Goal: Task Accomplishment & Management: Complete application form

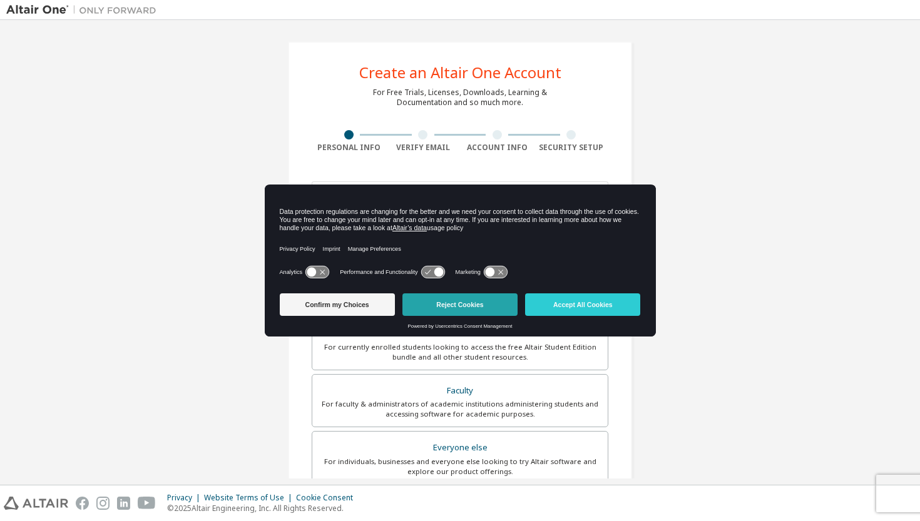
click at [478, 307] on div "Confirm my Choices Reject Cookies Accept All Cookies" at bounding box center [460, 305] width 369 height 23
click at [478, 307] on button "Reject Cookies" at bounding box center [459, 305] width 115 height 23
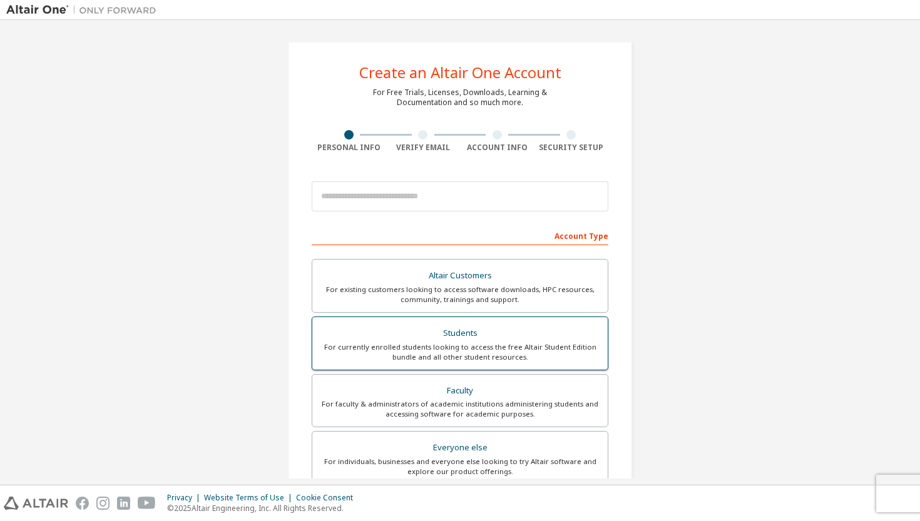
click at [469, 325] on div "Students" at bounding box center [460, 334] width 280 height 18
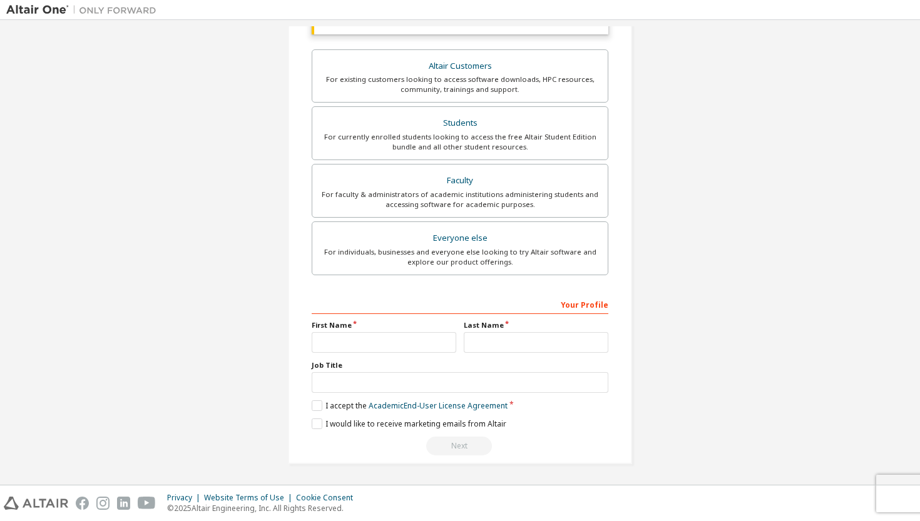
scroll to position [242, 0]
type input "*******"
type input "****"
click at [318, 404] on label "I accept the Academic End-User License Agreement" at bounding box center [410, 406] width 196 height 11
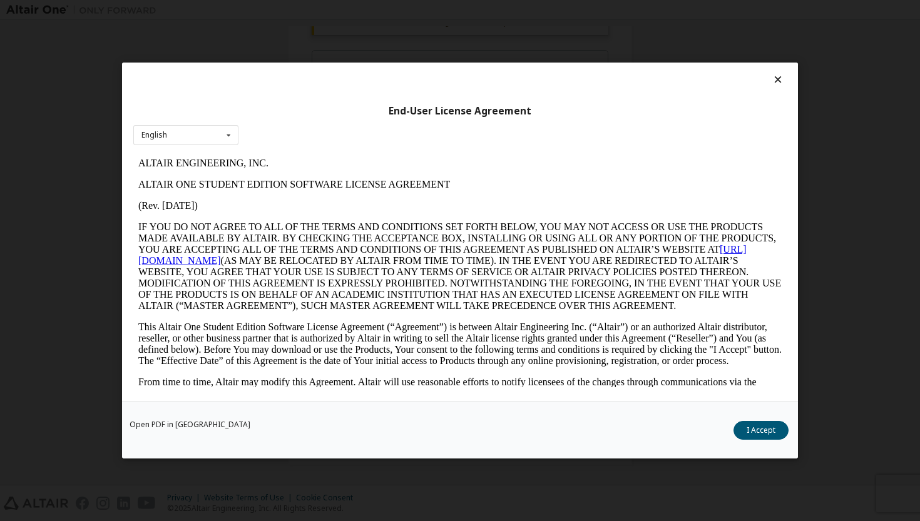
scroll to position [0, 0]
click at [753, 437] on button "I Accept" at bounding box center [761, 430] width 55 height 19
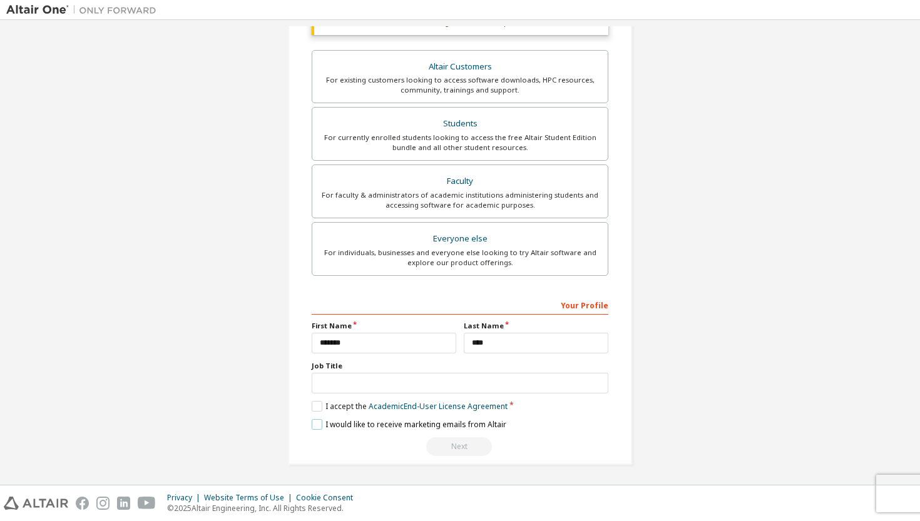
click at [312, 425] on label "I would like to receive marketing emails from Altair" at bounding box center [409, 424] width 195 height 11
click at [456, 442] on div "Next" at bounding box center [460, 446] width 297 height 19
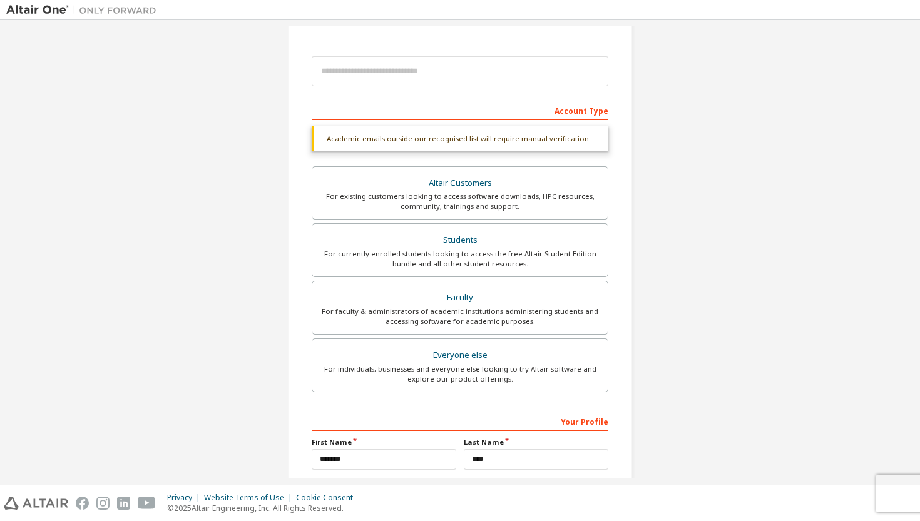
scroll to position [54, 0]
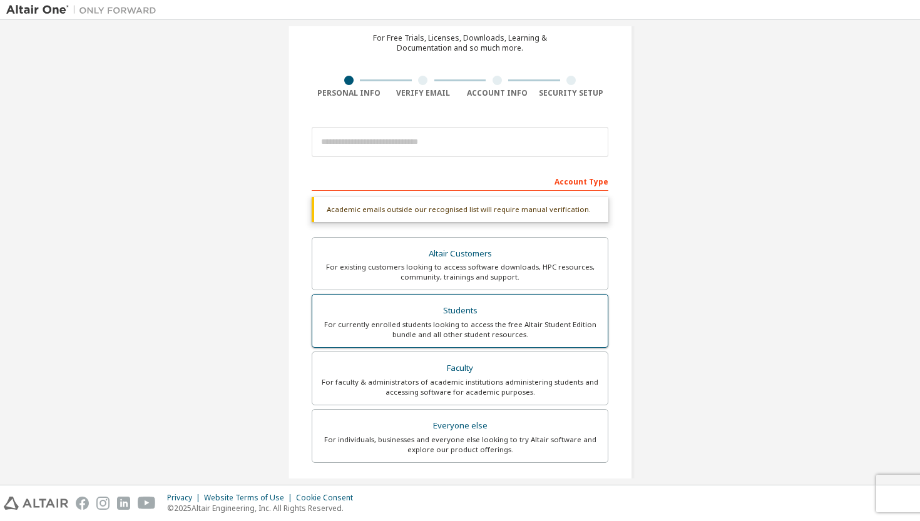
click at [499, 308] on div "Students" at bounding box center [460, 311] width 280 height 18
click at [499, 315] on div "Students" at bounding box center [460, 311] width 280 height 18
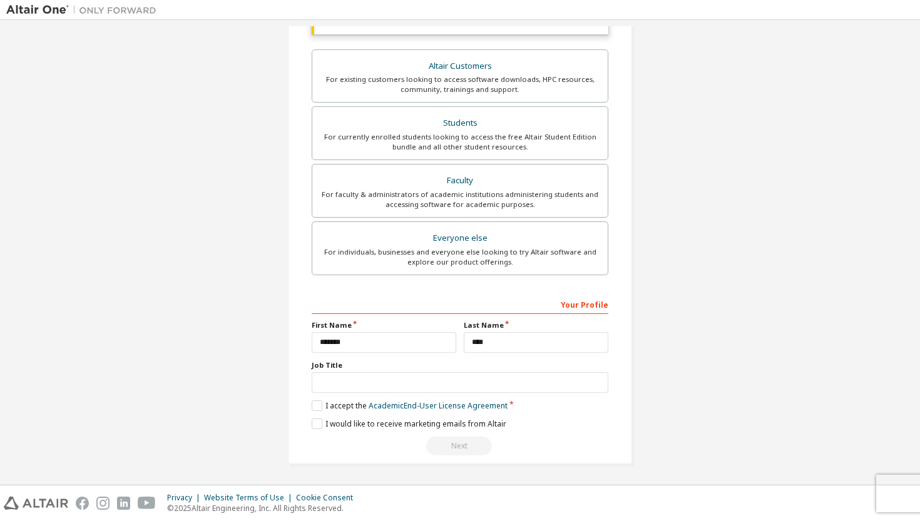
scroll to position [242, 0]
click at [450, 446] on div "Next" at bounding box center [460, 446] width 297 height 19
type input "*******"
click at [538, 426] on div "I would like to receive marketing emails from Altair" at bounding box center [460, 424] width 297 height 11
click at [314, 421] on label "I would like to receive marketing emails from Altair" at bounding box center [409, 424] width 195 height 11
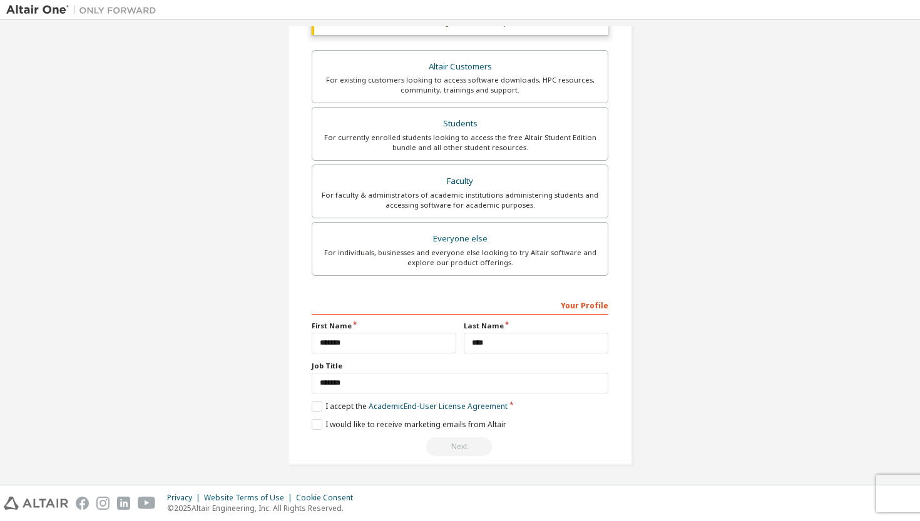
click at [580, 301] on div "Your Profile" at bounding box center [460, 305] width 297 height 20
click at [516, 109] on label "Students For currently enrolled students looking to access the free Altair Stud…" at bounding box center [460, 134] width 297 height 54
click at [522, 77] on div "For existing customers looking to access software downloads, HPC resources, com…" at bounding box center [460, 85] width 280 height 20
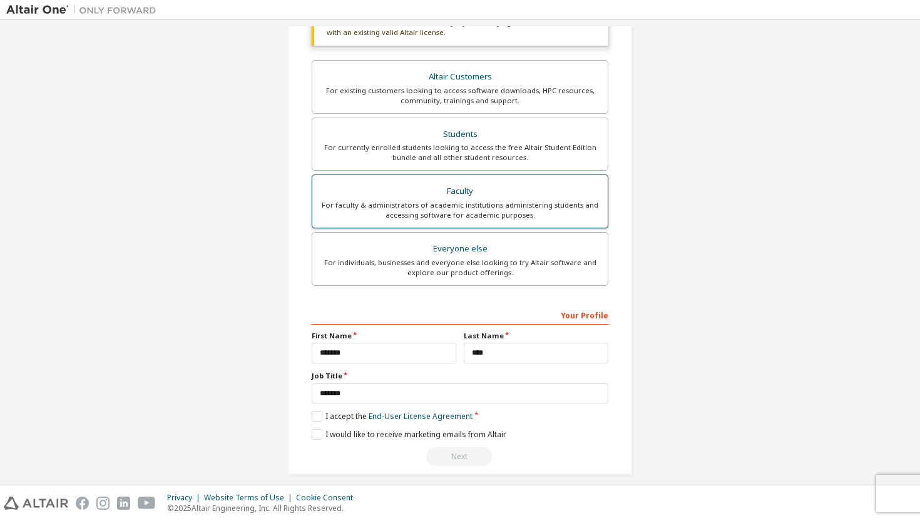
click at [491, 185] on div "Faculty" at bounding box center [460, 192] width 280 height 18
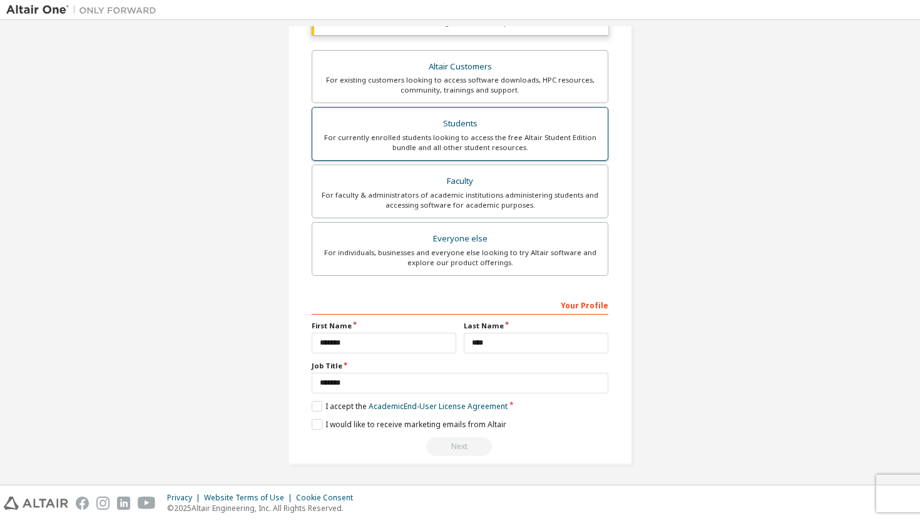
click at [506, 138] on div "For currently enrolled students looking to access the free Altair Student Editi…" at bounding box center [460, 143] width 280 height 20
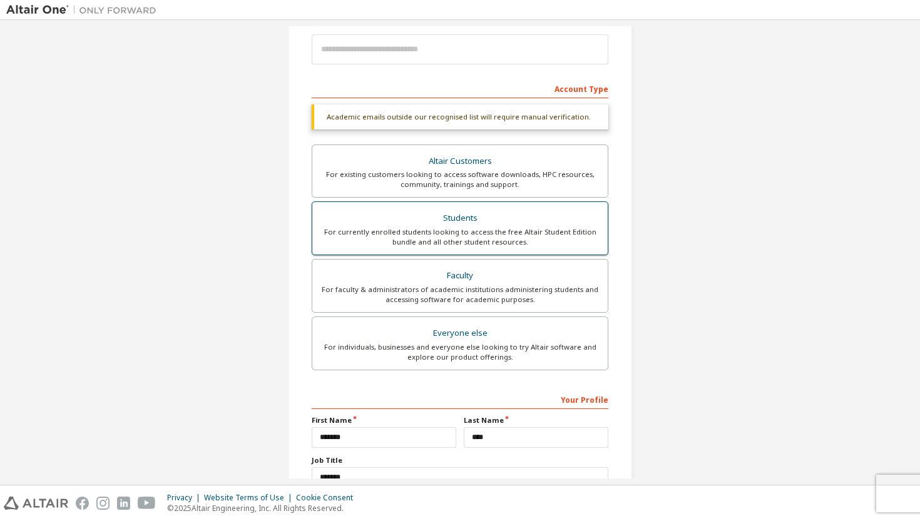
scroll to position [144, 0]
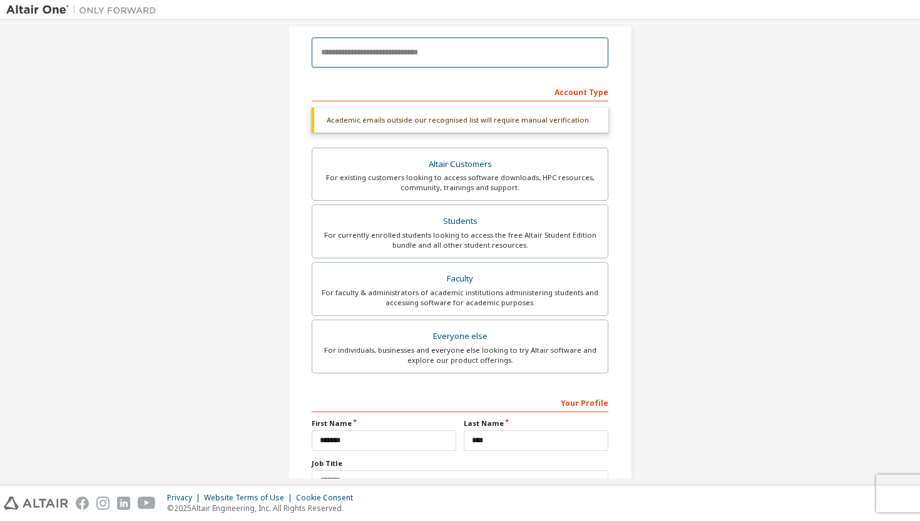
click at [506, 60] on input "email" at bounding box center [460, 53] width 297 height 30
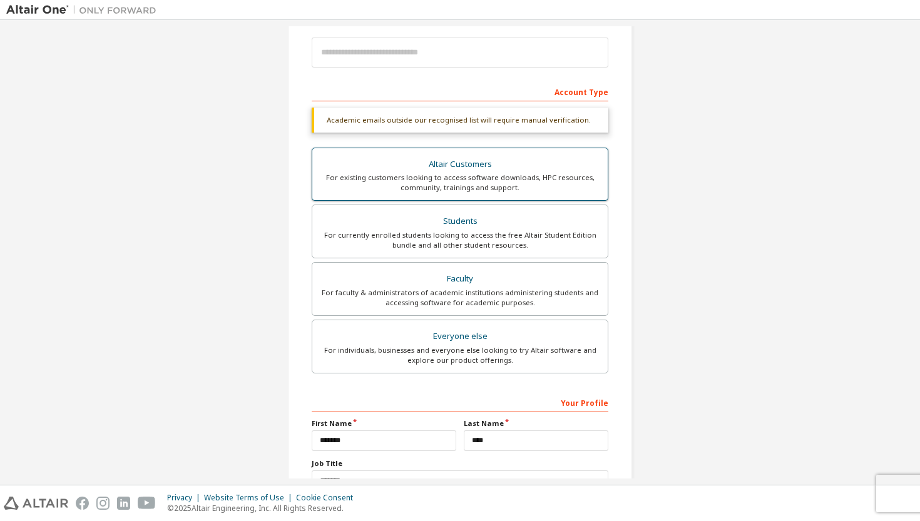
click at [484, 195] on label "Altair Customers For existing customers looking to access software downloads, H…" at bounding box center [460, 175] width 297 height 54
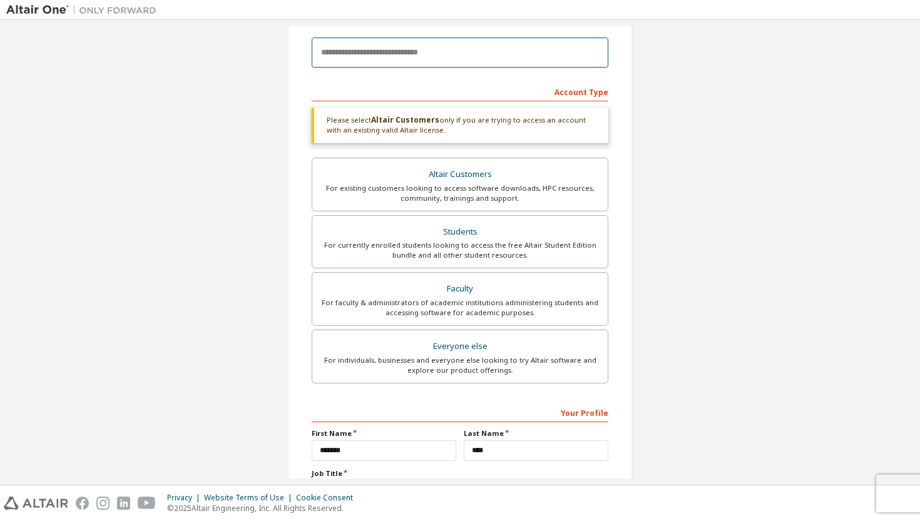
click at [455, 64] on input "email" at bounding box center [460, 53] width 297 height 30
type input "*"
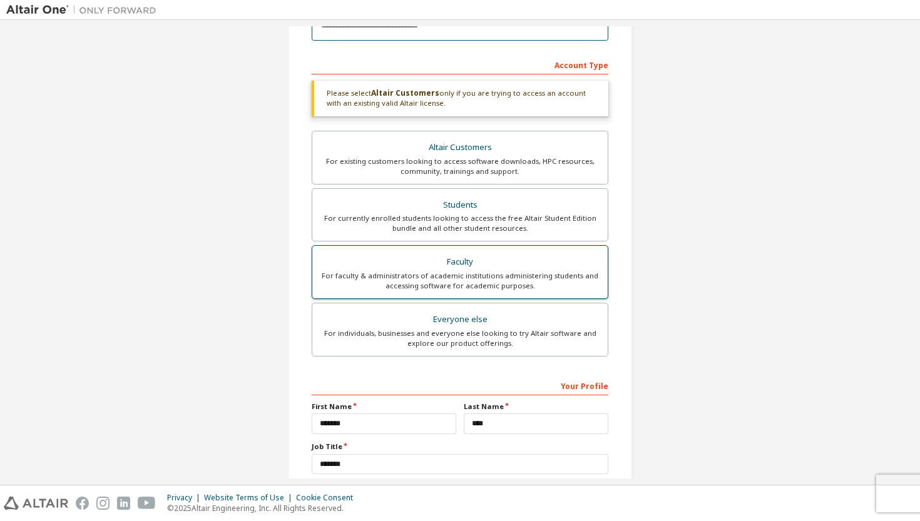
scroll to position [9, 0]
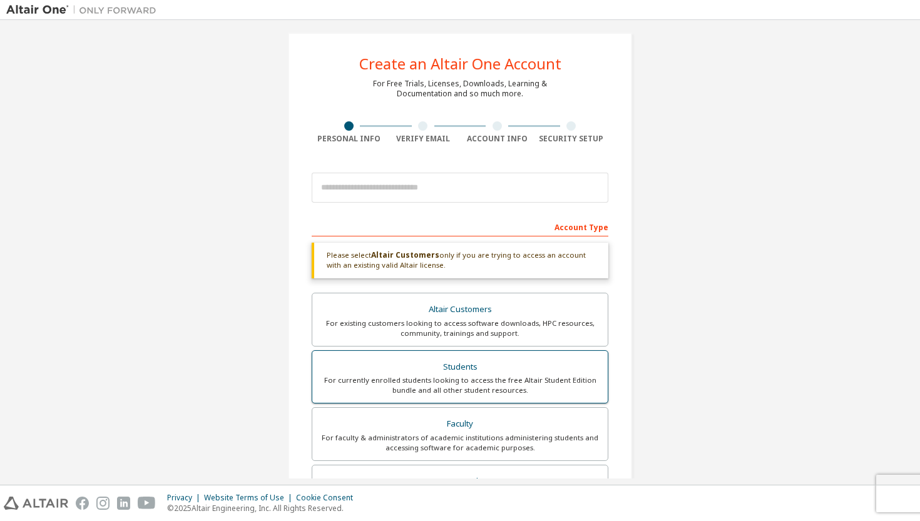
click at [447, 385] on div "For currently enrolled students looking to access the free Altair Student Editi…" at bounding box center [460, 386] width 280 height 20
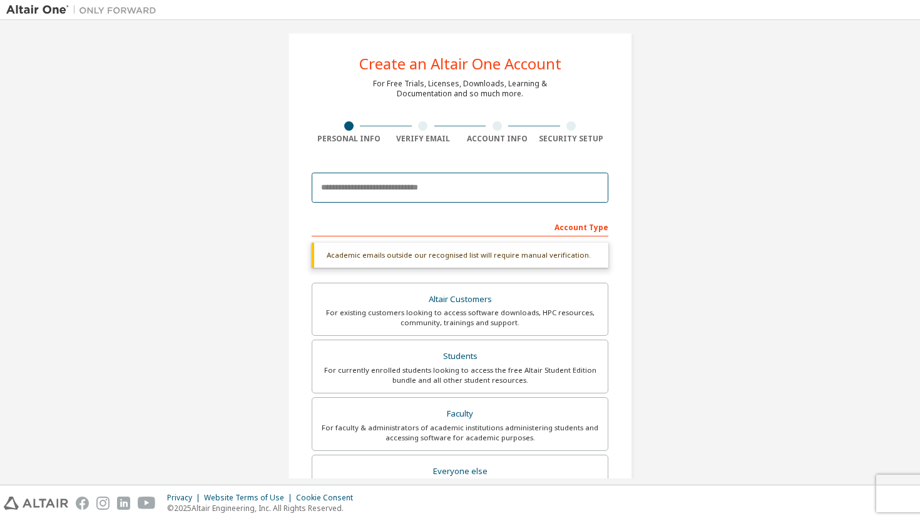
click at [430, 200] on input "email" at bounding box center [460, 188] width 297 height 30
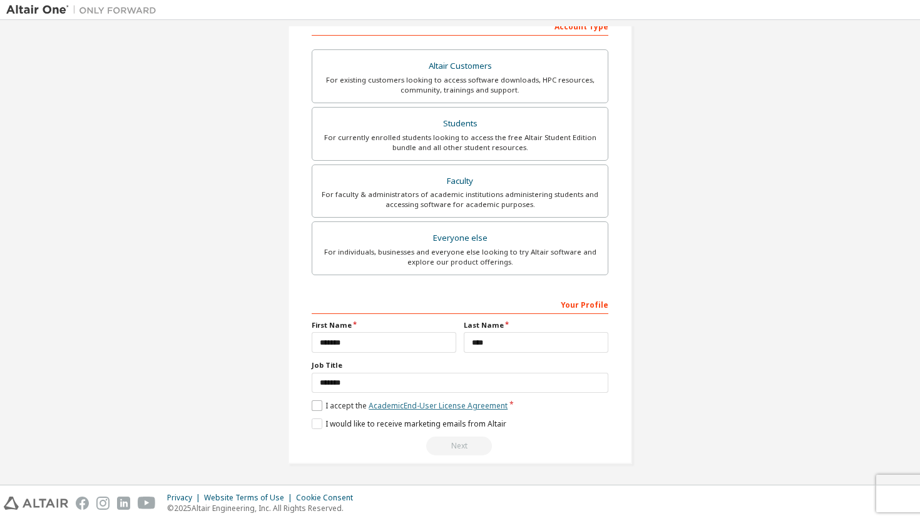
scroll to position [209, 0]
type input "**********"
click at [315, 406] on label "I accept the Academic End-User License Agreement" at bounding box center [410, 406] width 196 height 11
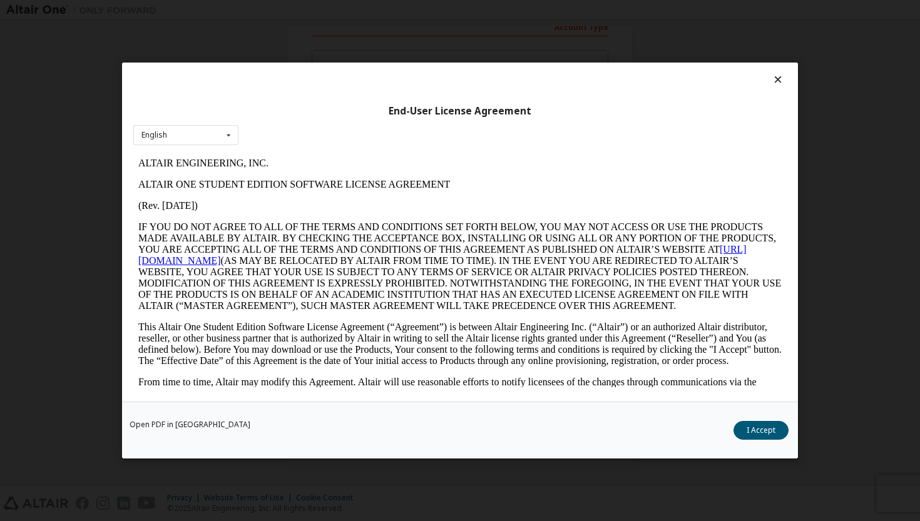
scroll to position [0, 0]
click at [755, 427] on button "I Accept" at bounding box center [761, 430] width 55 height 19
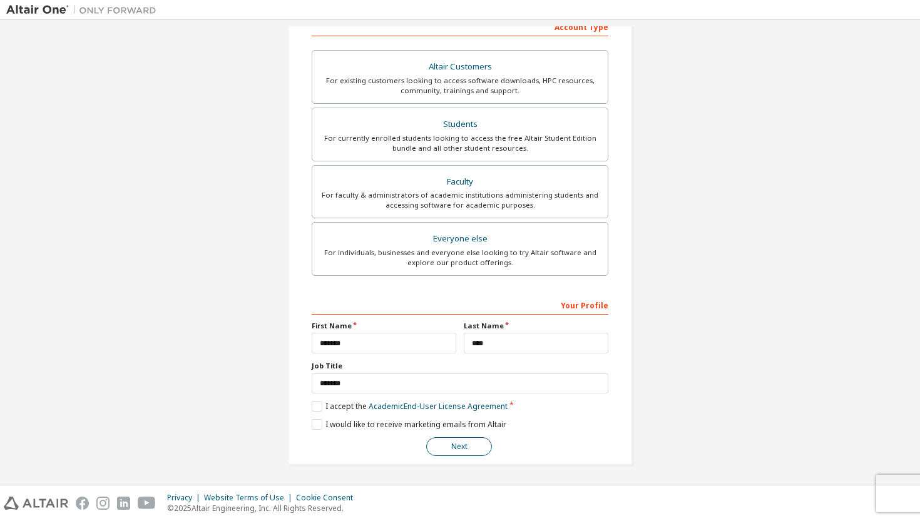
click at [454, 442] on button "Next" at bounding box center [459, 446] width 66 height 19
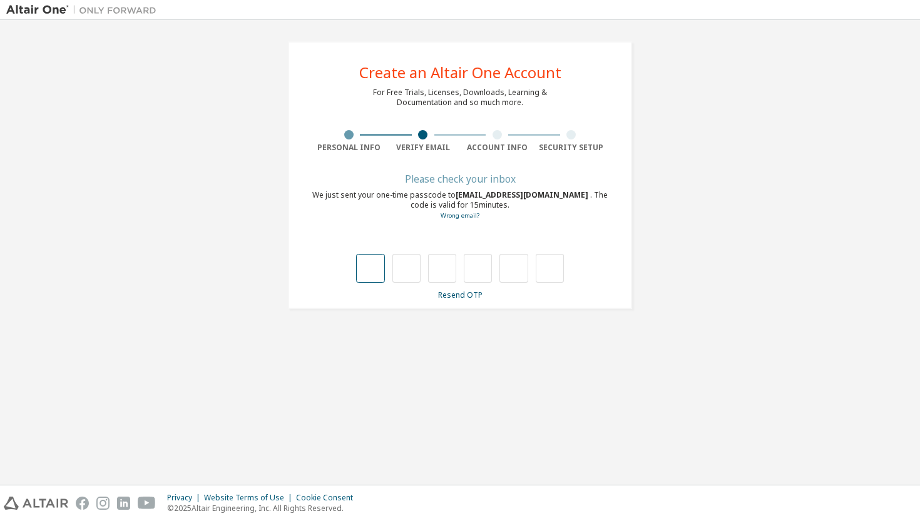
click at [357, 260] on input "text" at bounding box center [370, 268] width 28 height 29
type input "*"
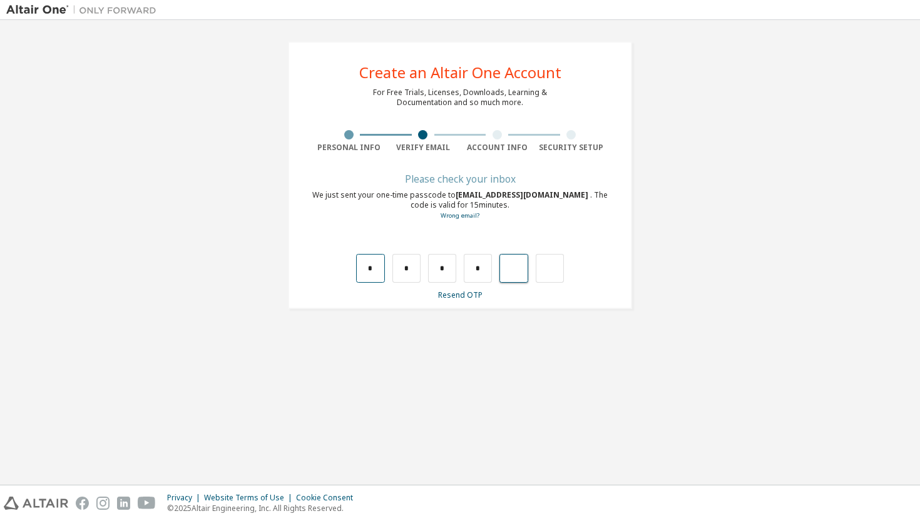
type input "*"
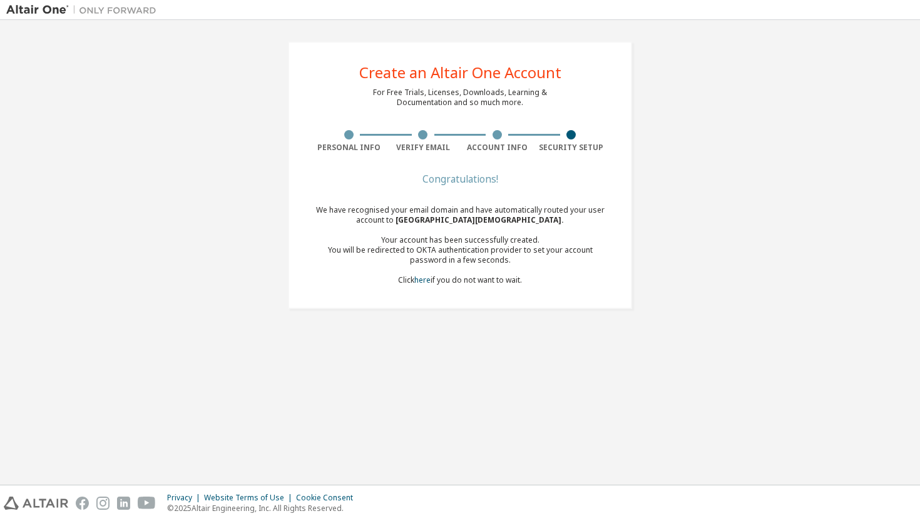
click at [463, 280] on div "We have recognised your email domain and have automatically routed your user ac…" at bounding box center [460, 245] width 297 height 80
